Goal: Information Seeking & Learning: Find specific fact

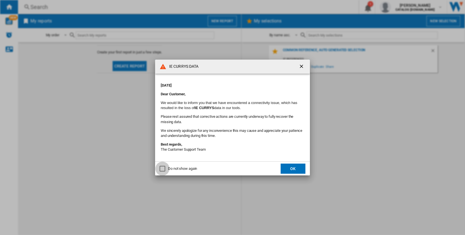
click at [162, 169] on div "Do not show again" at bounding box center [163, 169] width 6 height 6
click at [284, 168] on button "OK" at bounding box center [293, 169] width 25 height 10
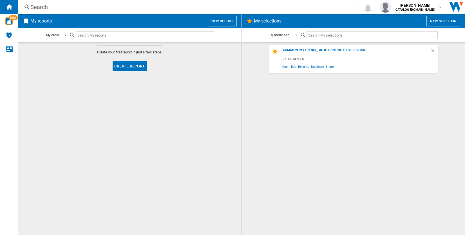
click at [125, 66] on button "Create report" at bounding box center [130, 66] width 34 height 10
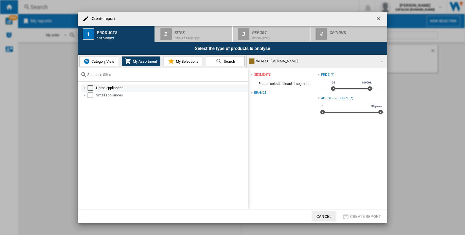
click at [103, 87] on div "Home appliances" at bounding box center [171, 88] width 151 height 6
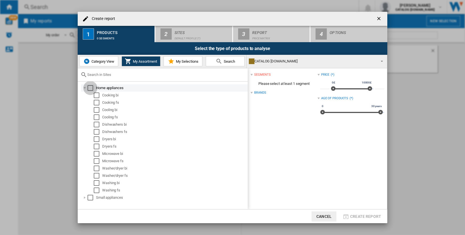
click at [89, 87] on div "Select" at bounding box center [91, 88] width 6 height 6
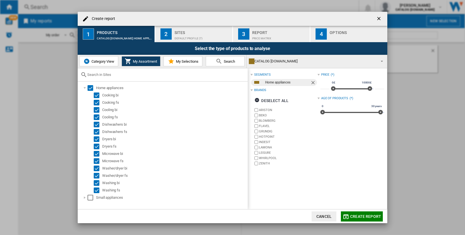
click at [192, 35] on div "Default profile (7)" at bounding box center [202, 37] width 55 height 6
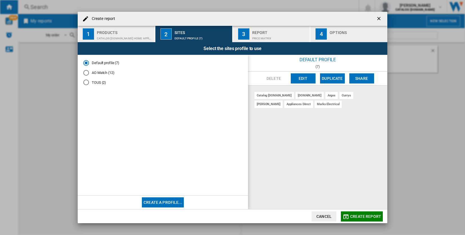
click at [101, 72] on md-radio-button "AO Match (12)" at bounding box center [162, 72] width 159 height 5
click at [362, 217] on span "Create report" at bounding box center [365, 217] width 31 height 5
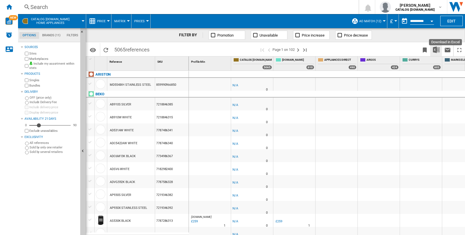
click at [438, 49] on img "Download in Excel" at bounding box center [436, 49] width 7 height 7
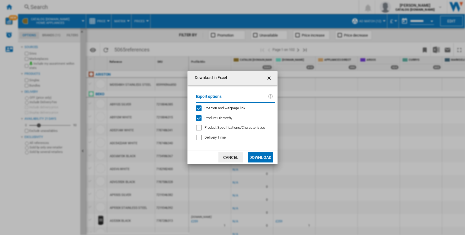
click at [254, 156] on button "Download" at bounding box center [260, 158] width 25 height 10
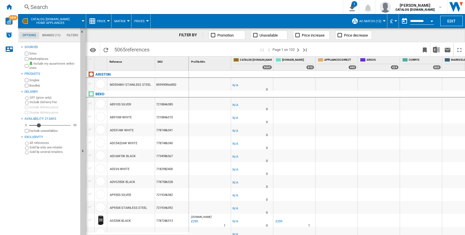
click at [327, 6] on div "Search" at bounding box center [179, 7] width 298 height 8
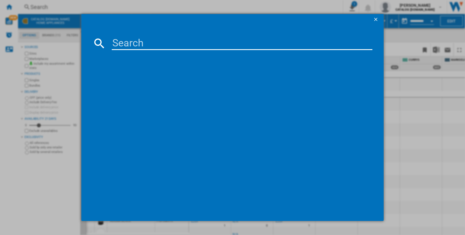
paste input "[DOMAIN_NAME]"
click at [159, 43] on input "[DOMAIN_NAME]" at bounding box center [242, 44] width 261 height 14
type input "HBUF011UK"
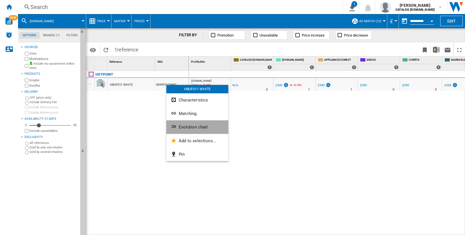
click at [189, 126] on span "Evolution chart" at bounding box center [193, 127] width 29 height 5
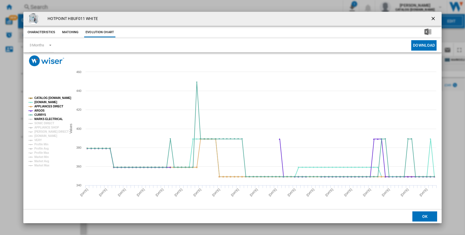
click at [46, 121] on tspan "MARKS ELECTRICAL" at bounding box center [48, 119] width 28 height 3
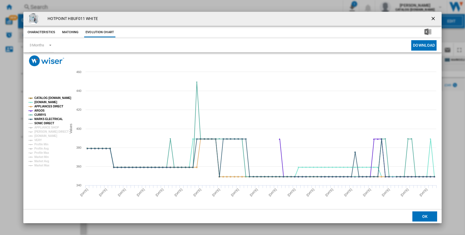
click at [45, 125] on tspan "SONIC DIRECT" at bounding box center [44, 123] width 20 height 3
click at [45, 128] on tspan "APPLIANCE SHOP" at bounding box center [46, 127] width 25 height 3
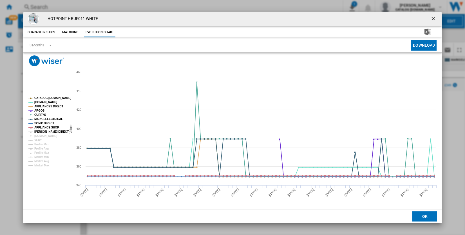
click at [45, 130] on tspan "[PERSON_NAME] DIRECT" at bounding box center [51, 131] width 34 height 3
click at [45, 133] on tspan "[PERSON_NAME] DIRECT" at bounding box center [51, 131] width 34 height 3
click at [44, 135] on tspan "[DOMAIN_NAME]" at bounding box center [45, 136] width 23 height 3
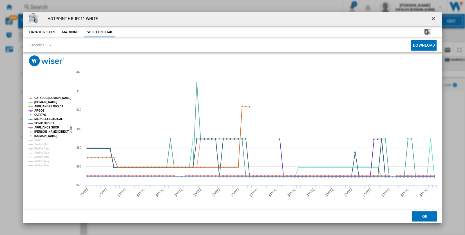
click at [44, 132] on tspan "[PERSON_NAME] DIRECT" at bounding box center [51, 131] width 34 height 3
click at [41, 137] on tspan "[DOMAIN_NAME]" at bounding box center [45, 136] width 23 height 3
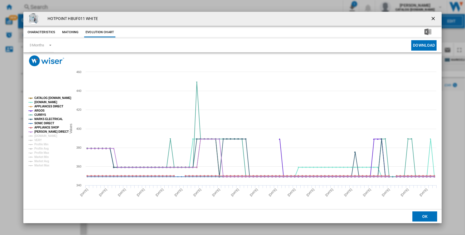
click at [41, 141] on rect "Product popup" at bounding box center [45, 132] width 38 height 75
click at [41, 136] on tspan "[DOMAIN_NAME]" at bounding box center [45, 136] width 23 height 3
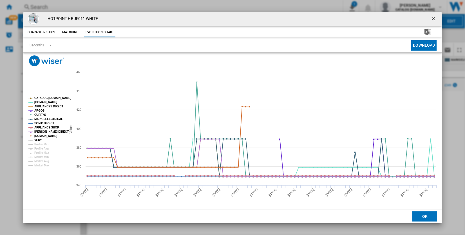
click at [38, 139] on tspan "VERY" at bounding box center [38, 140] width 8 height 3
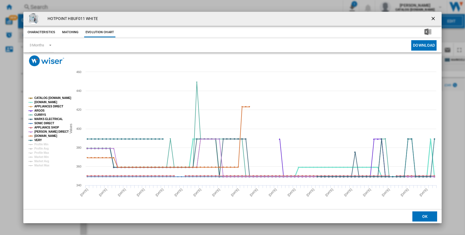
click at [38, 102] on tspan "[DOMAIN_NAME]" at bounding box center [45, 102] width 23 height 3
click at [65, 31] on button "Matching" at bounding box center [70, 32] width 25 height 10
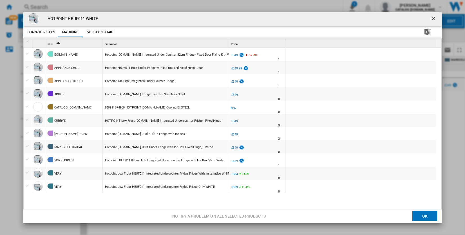
click at [100, 32] on button "Evolution chart" at bounding box center [99, 32] width 31 height 10
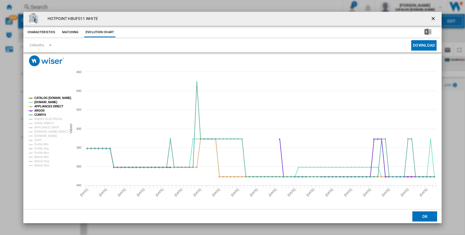
click at [433, 17] on ng-md-icon "getI18NText('BUTTONS.CLOSE_DIALOG')" at bounding box center [433, 19] width 7 height 7
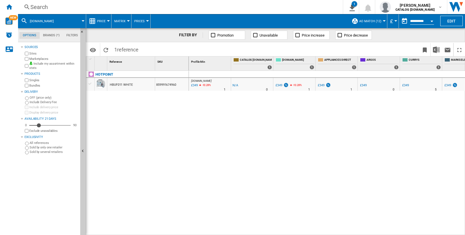
click at [34, 7] on div "Search" at bounding box center [179, 7] width 298 height 8
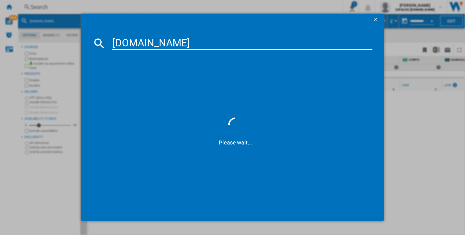
click at [164, 43] on input "[DOMAIN_NAME]" at bounding box center [242, 44] width 261 height 14
type input "HBUFZ011UK"
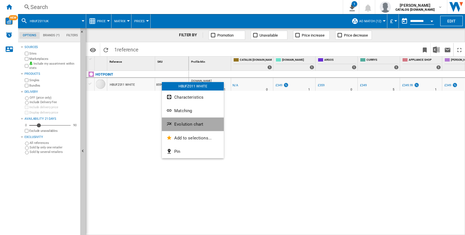
click at [183, 123] on span "Evolution chart" at bounding box center [188, 124] width 29 height 5
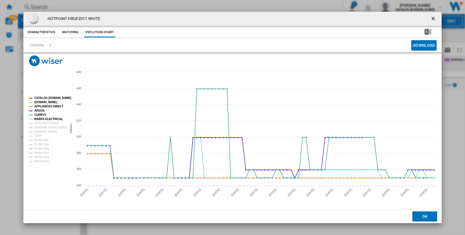
click at [47, 118] on tspan "MARKS ELECTRICAL" at bounding box center [48, 119] width 28 height 3
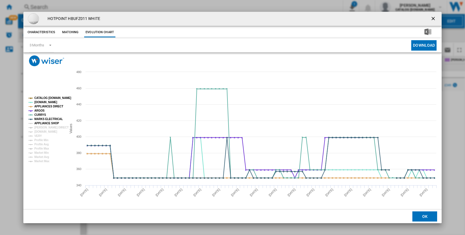
click at [47, 122] on tspan "APPLIANCE SHOP" at bounding box center [46, 123] width 25 height 3
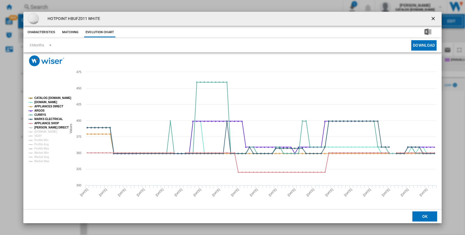
click at [46, 127] on tspan "[PERSON_NAME] DIRECT" at bounding box center [51, 127] width 34 height 3
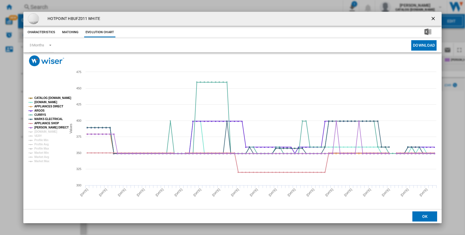
click at [46, 129] on tspan "[PERSON_NAME] DIRECT" at bounding box center [51, 127] width 34 height 3
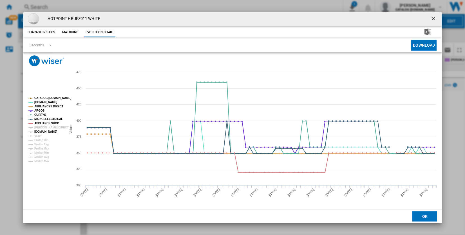
click at [46, 132] on tspan "[DOMAIN_NAME]" at bounding box center [45, 131] width 23 height 3
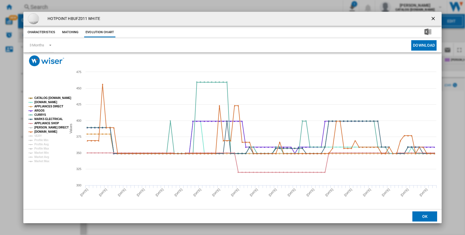
click at [43, 128] on tspan "[PERSON_NAME] DIRECT" at bounding box center [51, 127] width 34 height 3
click at [38, 135] on tspan "VERY" at bounding box center [38, 136] width 8 height 3
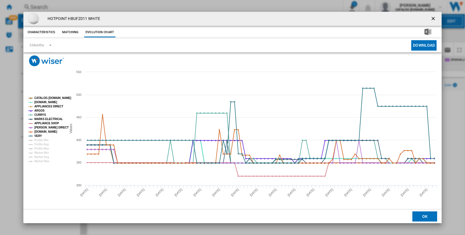
click at [39, 102] on tspan "[DOMAIN_NAME]" at bounding box center [45, 102] width 23 height 3
click at [421, 218] on button "OK" at bounding box center [424, 217] width 25 height 10
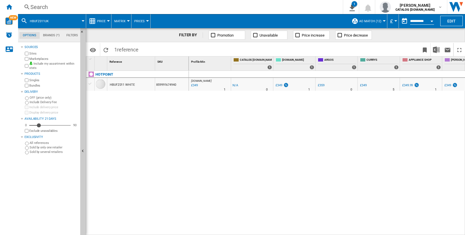
click at [42, 7] on div "Search" at bounding box center [179, 7] width 298 height 8
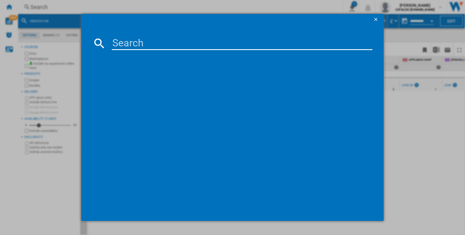
type input "SH8 A2Q GRD UK"
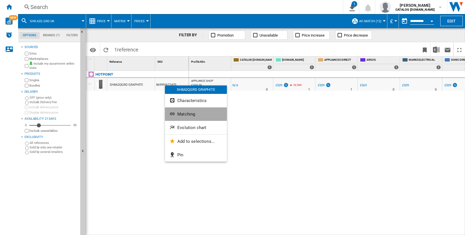
click at [179, 114] on span "Matching" at bounding box center [186, 114] width 18 height 5
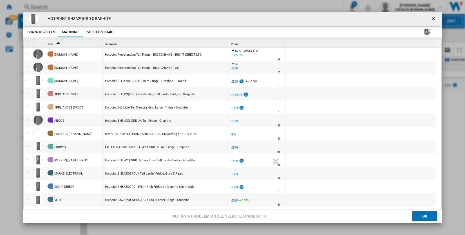
click at [431, 17] on ng-md-icon "getI18NText('BUTTONS.CLOSE_DIALOG')" at bounding box center [433, 19] width 7 height 7
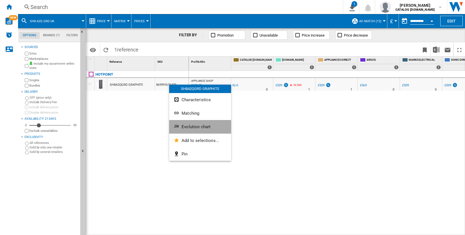
click at [186, 127] on span "Evolution chart" at bounding box center [196, 126] width 29 height 5
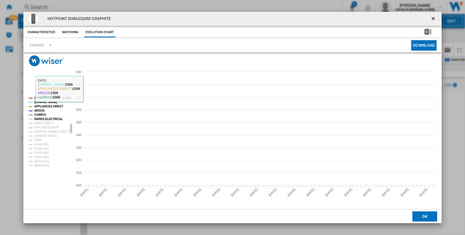
click at [40, 120] on tspan "MARKS ELECTRICAL" at bounding box center [48, 119] width 28 height 3
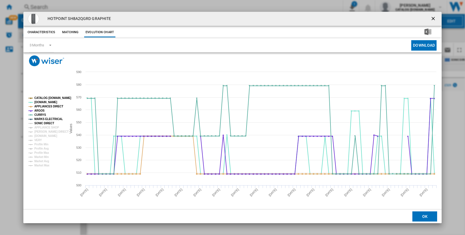
click at [41, 124] on tspan "SONIC DIRECT" at bounding box center [44, 123] width 20 height 3
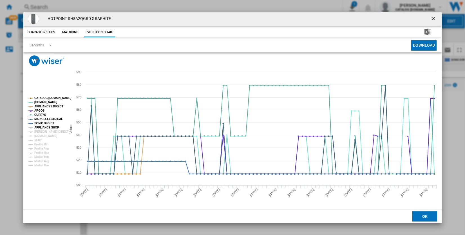
click at [41, 128] on tspan "APPLIANCE SHOP" at bounding box center [46, 127] width 25 height 3
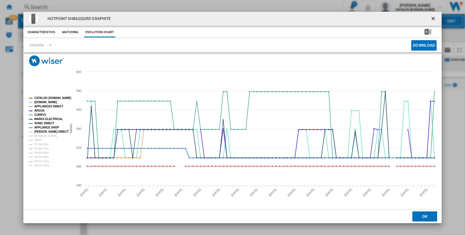
click at [41, 132] on tspan "[PERSON_NAME] DIRECT" at bounding box center [51, 131] width 34 height 3
click at [41, 135] on tspan "[DOMAIN_NAME]" at bounding box center [45, 136] width 23 height 3
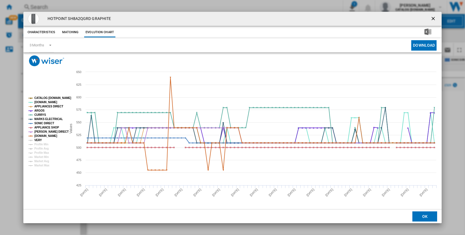
click at [40, 139] on tspan "VERY" at bounding box center [38, 140] width 8 height 3
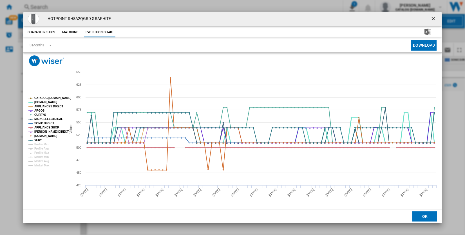
click at [41, 101] on tspan "[DOMAIN_NAME]" at bounding box center [45, 102] width 23 height 3
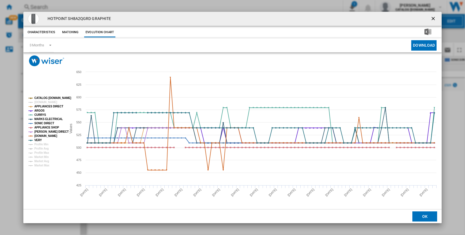
click at [41, 101] on tspan "[DOMAIN_NAME]" at bounding box center [45, 102] width 23 height 3
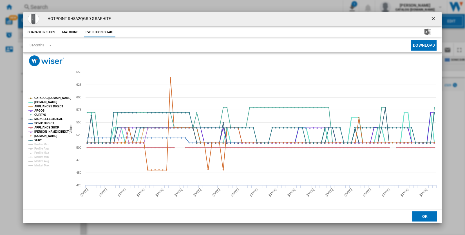
click at [41, 101] on tspan "[DOMAIN_NAME]" at bounding box center [45, 102] width 23 height 3
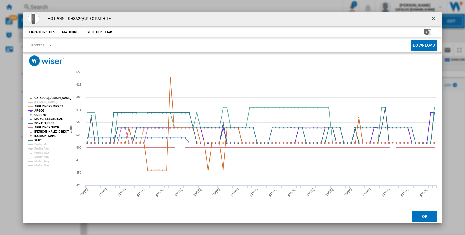
click at [433, 20] on ng-md-icon "getI18NText('BUTTONS.CLOSE_DIALOG')" at bounding box center [433, 19] width 7 height 7
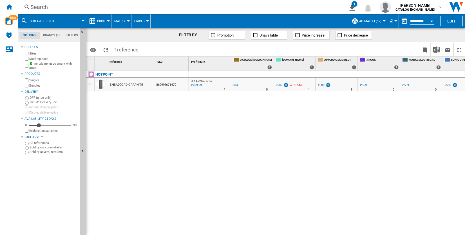
click at [33, 7] on div "Search" at bounding box center [179, 7] width 298 height 8
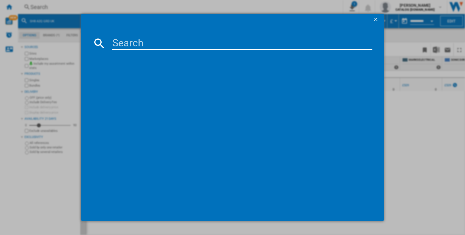
type input "HPGF 6544 X4UK"
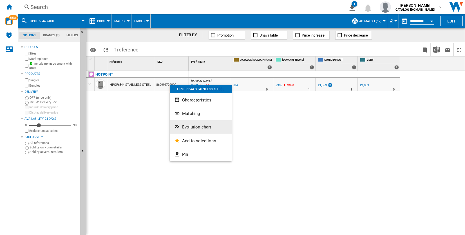
click at [190, 127] on span "Evolution chart" at bounding box center [196, 127] width 29 height 5
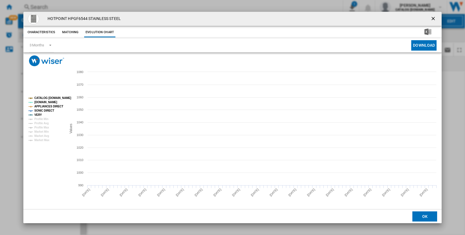
click at [36, 102] on tspan "[DOMAIN_NAME]" at bounding box center [45, 102] width 23 height 3
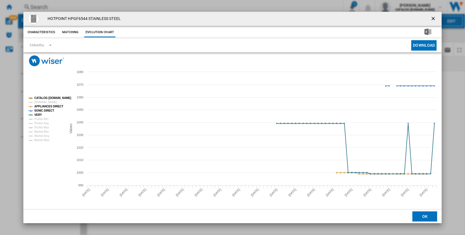
click at [36, 102] on tspan "[DOMAIN_NAME]" at bounding box center [45, 102] width 23 height 3
click at [422, 214] on button "OK" at bounding box center [424, 217] width 25 height 10
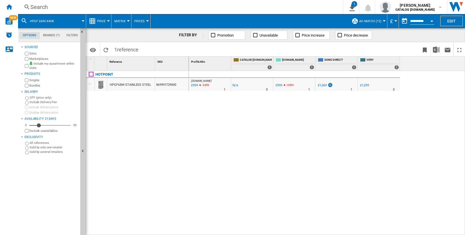
drag, startPoint x: 29, startPoint y: 6, endPoint x: 25, endPoint y: 9, distance: 5.4
click at [25, 9] on ng-md-icon at bounding box center [27, 7] width 7 height 7
click at [27, 8] on ng-md-icon at bounding box center [27, 7] width 7 height 7
click at [41, 7] on div "Search" at bounding box center [179, 7] width 298 height 8
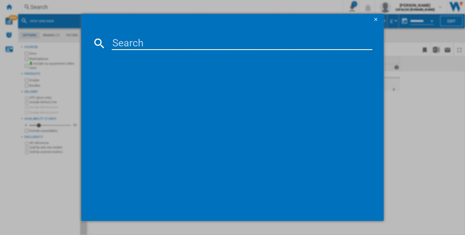
type input "HPG2 6583W XP4UK"
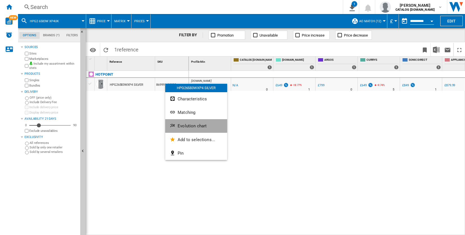
click at [182, 123] on button "Evolution chart" at bounding box center [196, 126] width 62 height 14
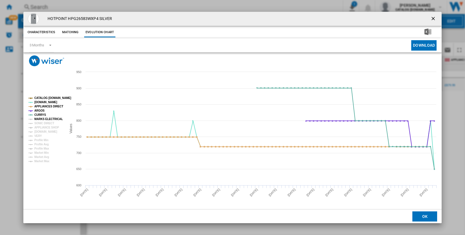
click at [38, 119] on tspan "MARKS ELECTRICAL" at bounding box center [48, 119] width 28 height 3
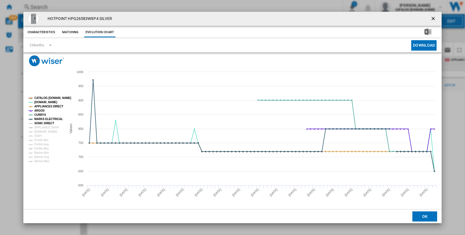
click at [40, 123] on tspan "SONIC DIRECT" at bounding box center [44, 123] width 20 height 3
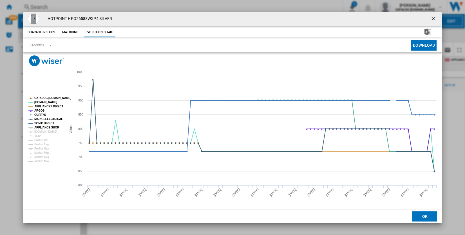
click at [41, 126] on tspan "APPLIANCE SHOP" at bounding box center [46, 127] width 25 height 3
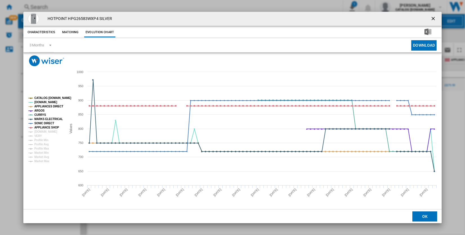
click at [41, 129] on tspan "APPLIANCE SHOP" at bounding box center [46, 127] width 25 height 3
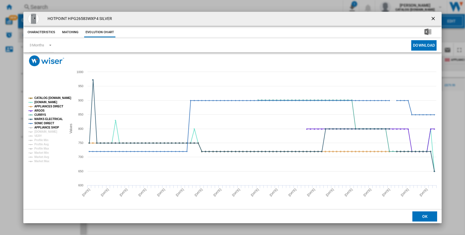
click at [41, 129] on tspan "APPLIANCE SHOP" at bounding box center [46, 127] width 25 height 3
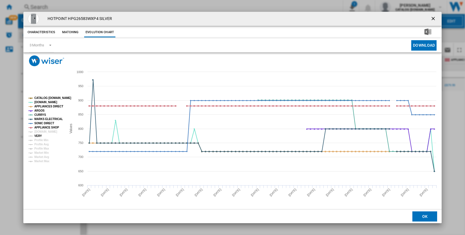
click at [40, 136] on tspan "VERY" at bounding box center [38, 136] width 8 height 3
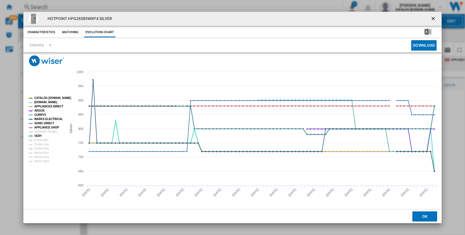
click at [40, 102] on tspan "[DOMAIN_NAME]" at bounding box center [45, 102] width 23 height 3
click at [419, 215] on button "OK" at bounding box center [424, 217] width 25 height 10
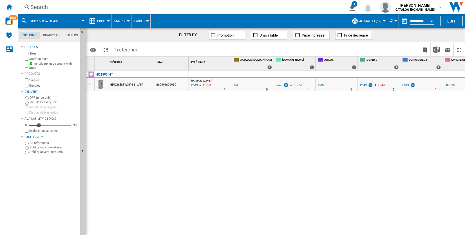
click at [32, 7] on div "Search" at bounding box center [179, 7] width 298 height 8
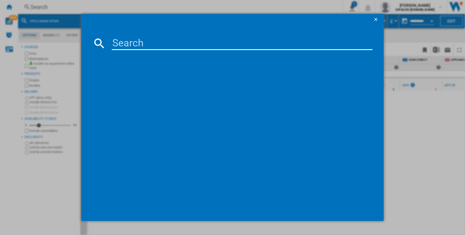
type input "KINH 1261B4 [GEOGRAPHIC_DATA]"
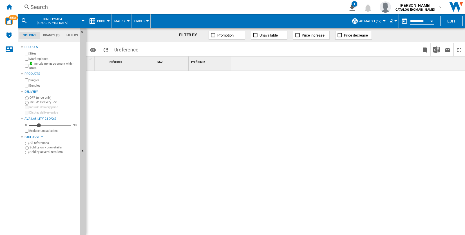
click at [59, 21] on div "KINH 1261B4 [GEOGRAPHIC_DATA]" at bounding box center [52, 21] width 62 height 14
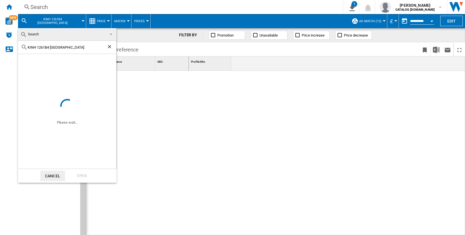
click at [110, 44] on ng-md-icon "Clear search" at bounding box center [110, 47] width 7 height 7
click at [90, 13] on md-backdrop at bounding box center [232, 117] width 465 height 235
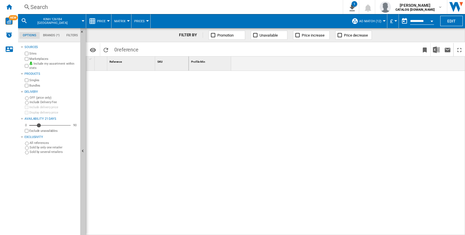
click at [40, 6] on div "Search" at bounding box center [179, 7] width 298 height 8
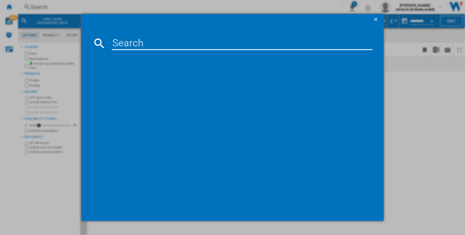
type input "KINH 1261B4 [GEOGRAPHIC_DATA]"
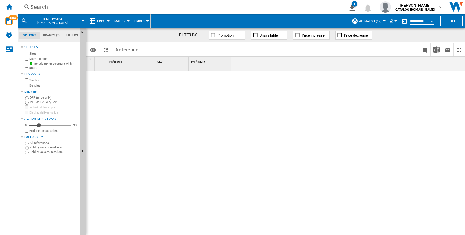
click at [56, 20] on button "KINH 1261B4 [GEOGRAPHIC_DATA]" at bounding box center [55, 21] width 51 height 14
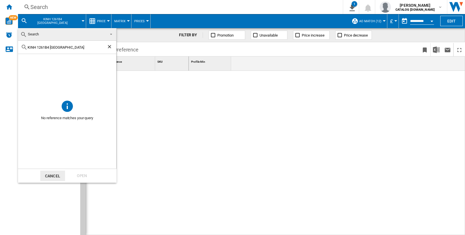
click at [45, 7] on md-backdrop at bounding box center [232, 117] width 465 height 235
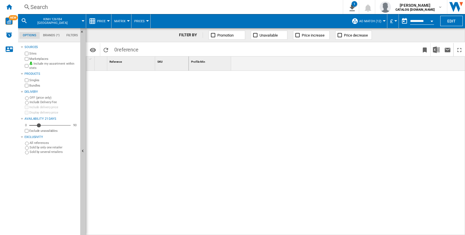
click at [38, 6] on div "Search" at bounding box center [179, 7] width 298 height 8
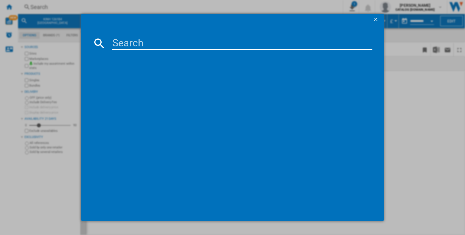
type input "IB55 732 W [GEOGRAPHIC_DATA]"
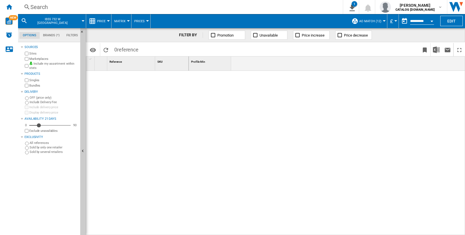
click at [118, 21] on span "Matrix" at bounding box center [119, 21] width 11 height 4
click at [144, 79] on md-backdrop at bounding box center [232, 117] width 465 height 235
drag, startPoint x: 38, startPoint y: 126, endPoint x: 41, endPoint y: 126, distance: 3.4
click at [41, 126] on div "Availability" at bounding box center [41, 126] width 6 height 6
click at [46, 35] on md-tab-item "Brands (*)" at bounding box center [51, 35] width 23 height 7
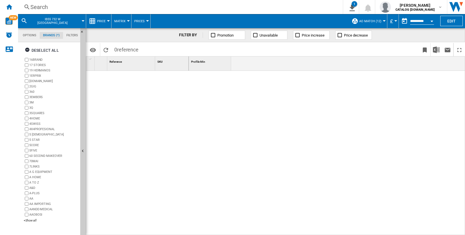
click at [71, 34] on md-tab-item "Filters" at bounding box center [72, 35] width 18 height 7
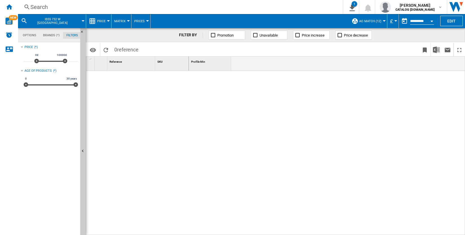
scroll to position [36, 0]
click at [31, 36] on md-tab-item "Options" at bounding box center [29, 35] width 20 height 7
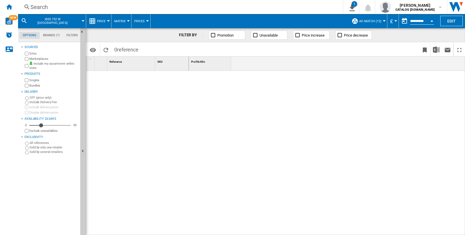
scroll to position [6, 0]
click at [32, 47] on div "Sources" at bounding box center [50, 47] width 53 height 5
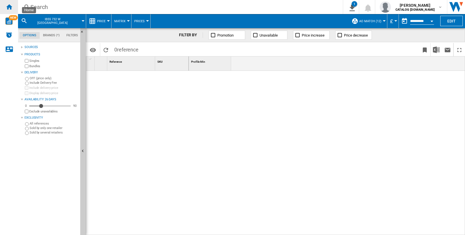
click at [9, 8] on ng-md-icon "Home" at bounding box center [9, 6] width 7 height 7
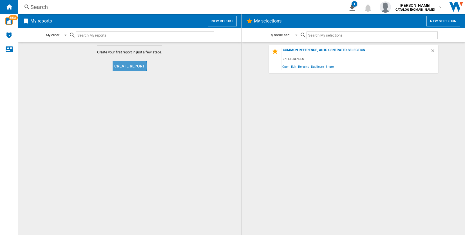
click at [120, 66] on button "Create report" at bounding box center [130, 66] width 34 height 10
